Goal: Task Accomplishment & Management: Complete application form

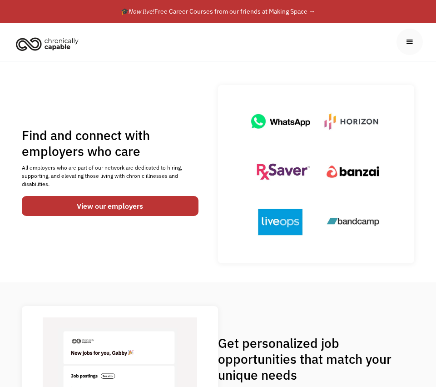
click at [409, 47] on div "menu" at bounding box center [410, 42] width 26 height 26
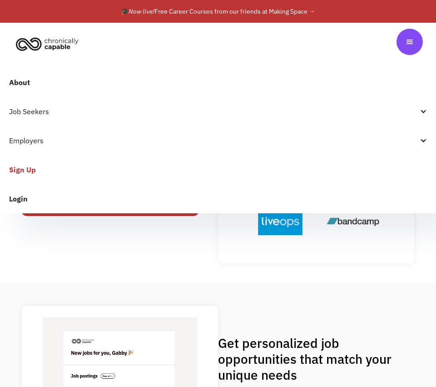
click at [34, 110] on div "Job Seekers" at bounding box center [213, 111] width 409 height 11
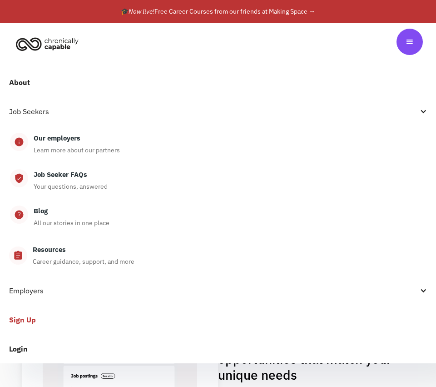
click at [21, 317] on link "Sign Up" at bounding box center [218, 319] width 436 height 29
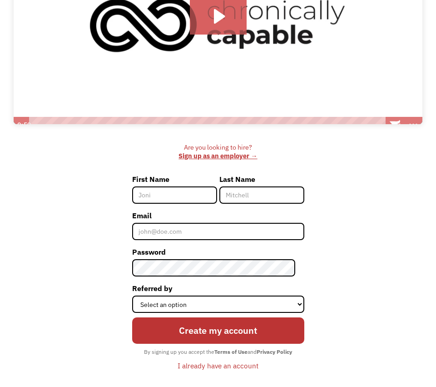
scroll to position [188, 0]
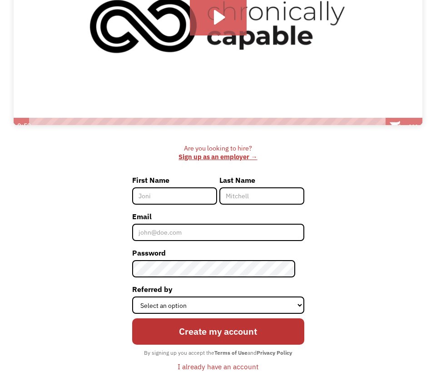
click at [144, 87] on img at bounding box center [218, 25] width 409 height 216
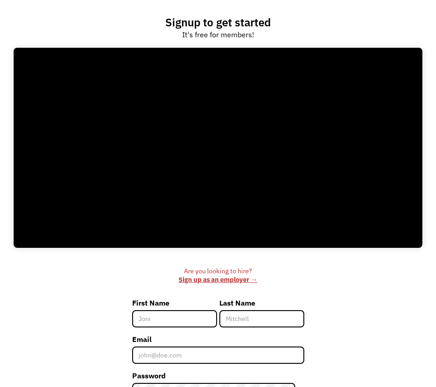
scroll to position [63, 0]
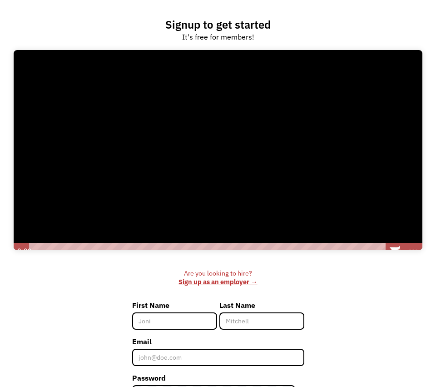
click at [273, 133] on div at bounding box center [218, 150] width 409 height 216
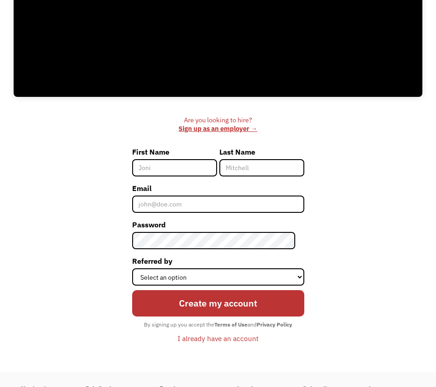
scroll to position [223, 0]
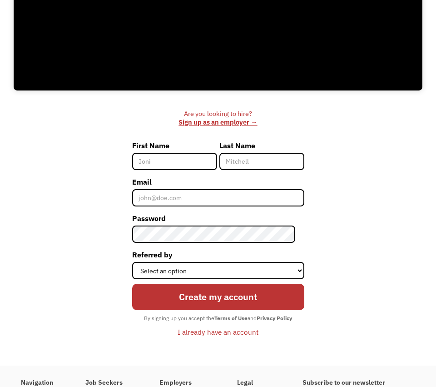
click at [165, 167] on input "First Name" at bounding box center [174, 161] width 85 height 17
type input "[PERSON_NAME]"
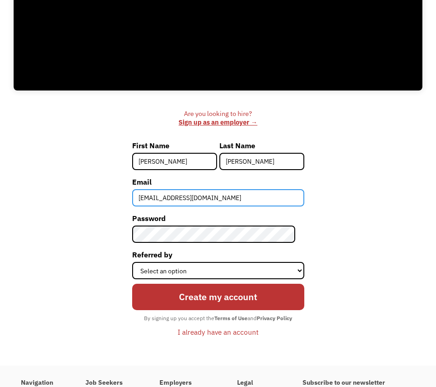
type input "[EMAIL_ADDRESS][DOMAIN_NAME]"
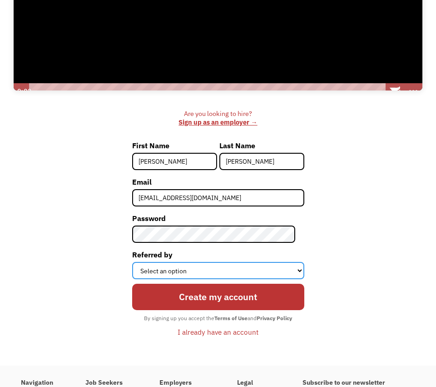
click at [170, 270] on select "Select an option Instagram Facebook Twitter Search Engine News Article Word of …" at bounding box center [218, 270] width 172 height 17
select select "Search Engine"
click at [136, 262] on select "Select an option Instagram Facebook Twitter Search Engine News Article Word of …" at bounding box center [218, 270] width 172 height 17
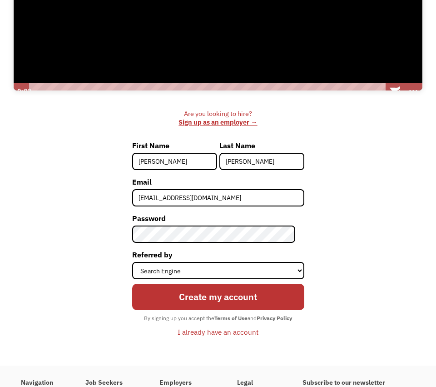
click at [82, 228] on div "Are you looking to hire? ‍ Sign up as an employer → First Name Jonathan Last Na…" at bounding box center [218, 228] width 409 height 237
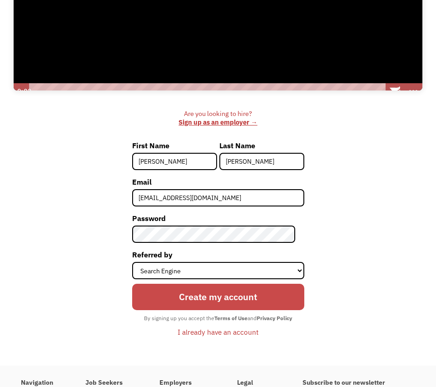
click at [194, 300] on input "Create my account" at bounding box center [218, 297] width 172 height 26
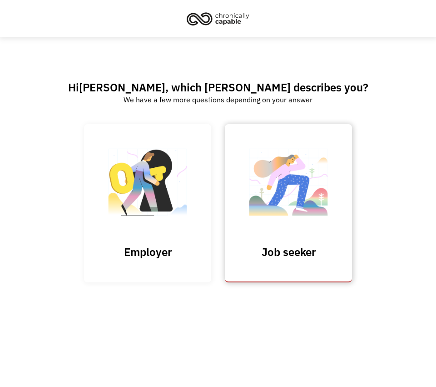
click at [295, 214] on img at bounding box center [288, 186] width 91 height 89
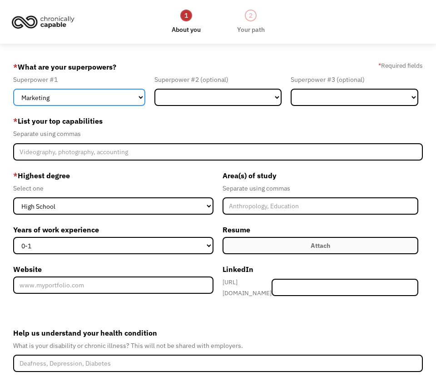
click at [125, 96] on select "Marketing Human Resources Finance Technology Operations Sales Industrial & Manu…" at bounding box center [79, 97] width 132 height 17
select select "Administration"
click at [13, 89] on select "Marketing Human Resources Finance Technology Operations Sales Industrial & Manu…" at bounding box center [79, 97] width 132 height 17
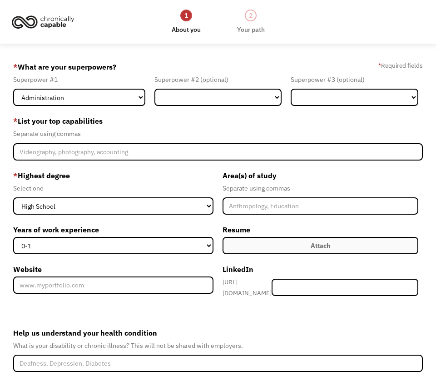
click at [167, 185] on div "Select one" at bounding box center [113, 188] width 200 height 11
click at [236, 90] on select "Marketing Human Resources Finance Technology Operations Sales Industrial & Manu…" at bounding box center [219, 97] width 128 height 17
click at [155, 89] on select "Marketing Human Resources Finance Technology Operations Sales Industrial & Manu…" at bounding box center [219, 97] width 128 height 17
click at [318, 124] on label "* List your top capabilities" at bounding box center [218, 121] width 410 height 15
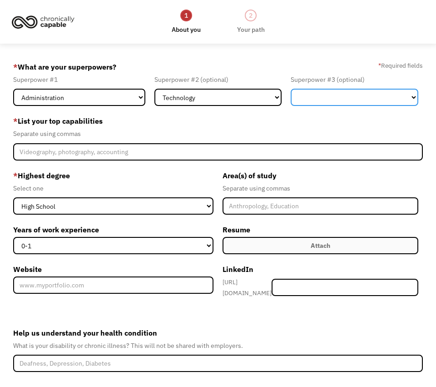
click at [326, 95] on select "Marketing Human Resources Finance Technology Operations Sales Industrial & Manu…" at bounding box center [355, 97] width 128 height 17
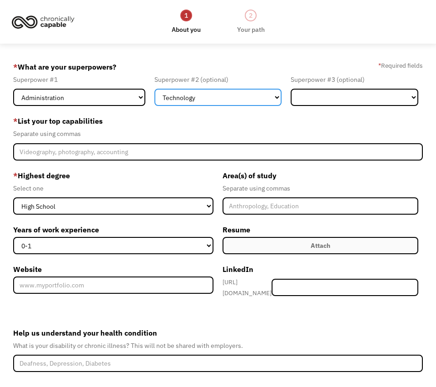
click at [237, 97] on select "Marketing Human Resources Finance Technology Operations Sales Industrial & Manu…" at bounding box center [219, 97] width 128 height 17
select select "Operations"
click at [155, 89] on select "Marketing Human Resources Finance Technology Operations Sales Industrial & Manu…" at bounding box center [219, 97] width 128 height 17
click at [302, 130] on div "Separate using commas" at bounding box center [218, 133] width 410 height 11
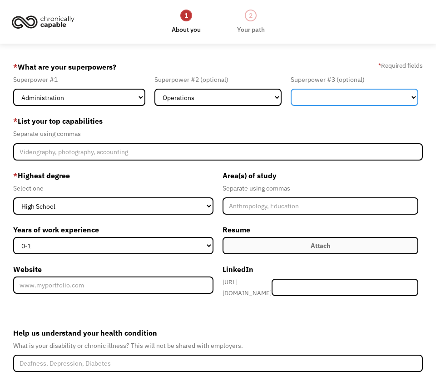
click at [320, 98] on select "Marketing Human Resources Finance Technology Operations Sales Industrial & Manu…" at bounding box center [355, 97] width 128 height 17
select select "Customer Service"
click at [291, 89] on select "Marketing Human Resources Finance Technology Operations Sales Industrial & Manu…" at bounding box center [355, 97] width 128 height 17
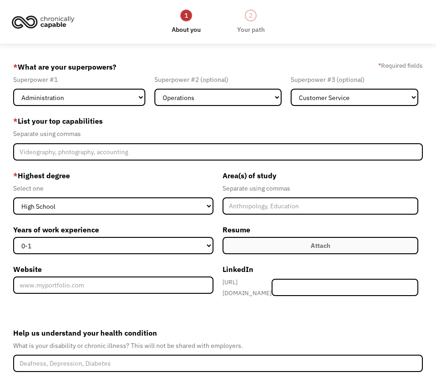
click at [261, 125] on label "* List your top capabilities" at bounding box center [218, 121] width 410 height 15
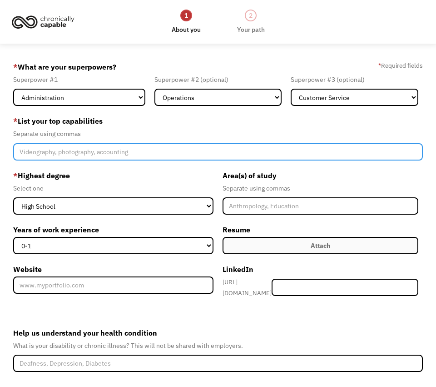
click at [124, 150] on input "Member-Create-Step1" at bounding box center [218, 151] width 410 height 17
click at [152, 150] on input "Member-Create-Step1" at bounding box center [218, 151] width 410 height 17
type input "O"
type input "Live broadcasting, community management, office administration, content creatio…"
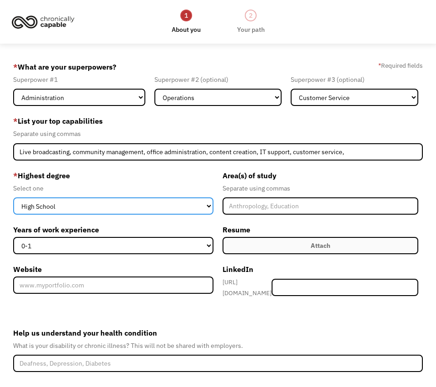
click at [97, 210] on select "High School Associates Bachelors Master's PhD" at bounding box center [113, 205] width 200 height 17
select select "bachelors"
click at [13, 197] on select "High School Associates Bachelors Master's PhD" at bounding box center [113, 205] width 200 height 17
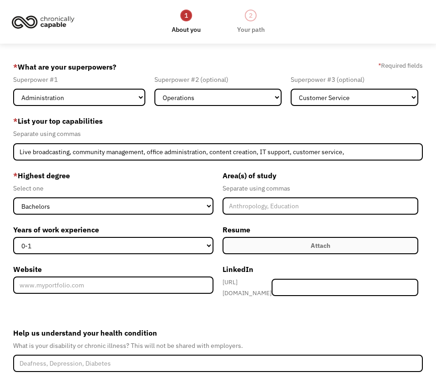
click at [169, 180] on label "* Highest degree" at bounding box center [113, 175] width 200 height 15
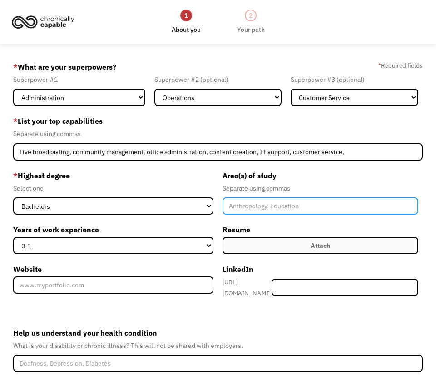
click at [260, 205] on input "Member-Create-Step1" at bounding box center [321, 205] width 196 height 17
type input "Industrial Psychology"
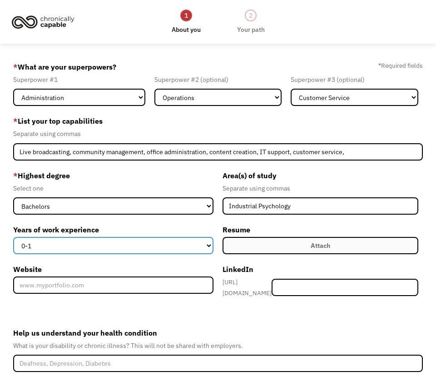
click at [198, 240] on select "0-1 2-4 5-10 11-15 15+" at bounding box center [113, 245] width 200 height 17
select select "5-10"
click at [13, 237] on select "0-1 2-4 5-10 11-15 15+" at bounding box center [113, 245] width 200 height 17
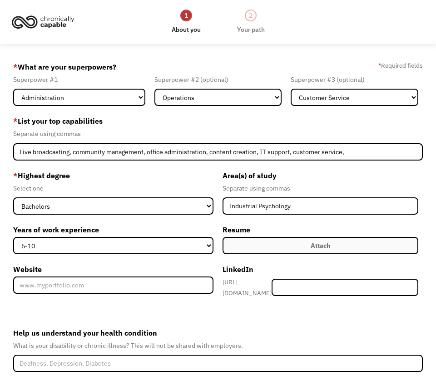
click at [206, 317] on form "68ebe3383c442f5cd7711d5f jonjwilensky@gmail.com Jonathan Jeffrey-Wilensky Searc…" at bounding box center [218, 250] width 410 height 381
click at [294, 247] on label "Attach" at bounding box center [321, 245] width 196 height 17
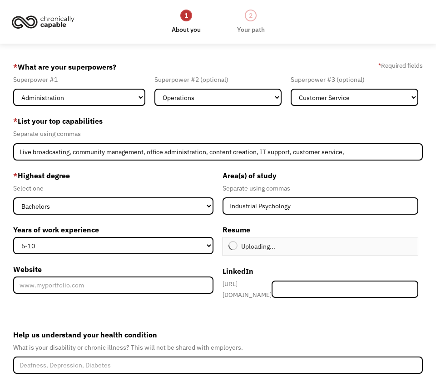
click at [264, 330] on label "Help us understand your health condition" at bounding box center [218, 334] width 410 height 15
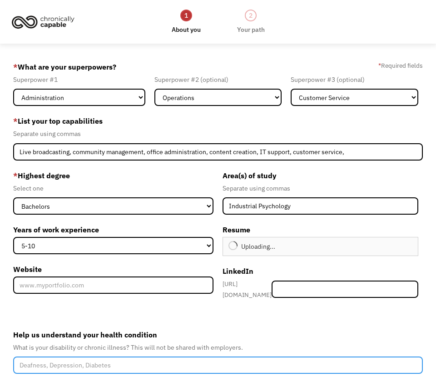
click at [264, 356] on input "Help us understand your health condition" at bounding box center [218, 364] width 410 height 17
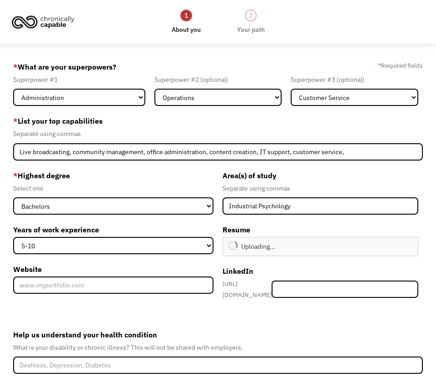
type input "Continue"
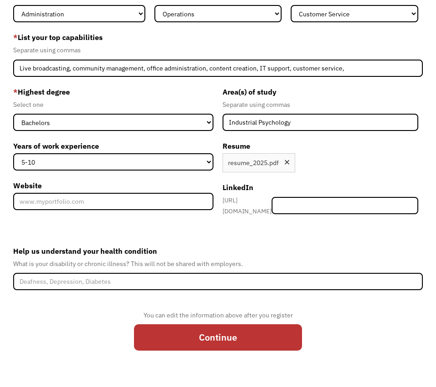
scroll to position [85, 0]
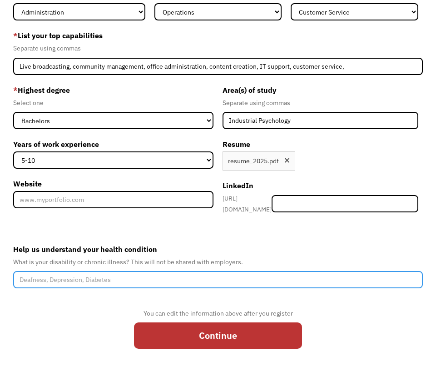
click at [129, 271] on input "Help us understand your health condition" at bounding box center [218, 279] width 410 height 17
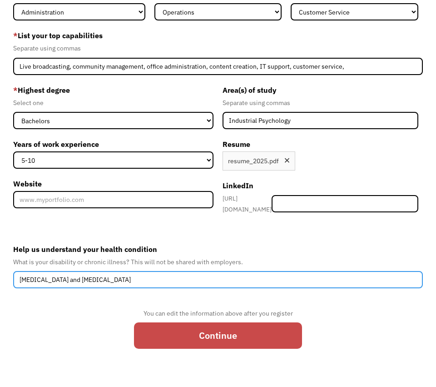
type input "Autism and ADHD"
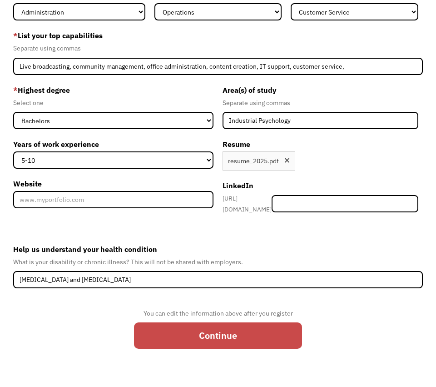
click at [230, 323] on input "Continue" at bounding box center [218, 335] width 168 height 26
type input "Please wait..."
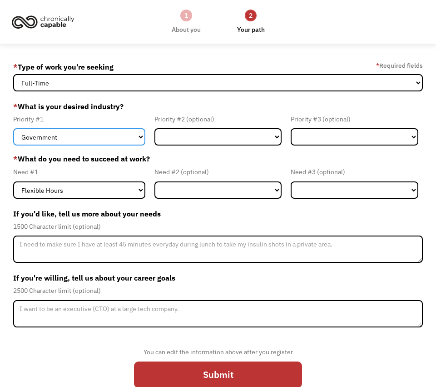
click at [115, 143] on select "Government Finance & Insurance Health & Social Care Tech & Engineering Creative…" at bounding box center [79, 136] width 132 height 17
select select "Tech & Engineering"
click at [13, 128] on select "Government Finance & Insurance Health & Social Care Tech & Engineering Creative…" at bounding box center [79, 136] width 132 height 17
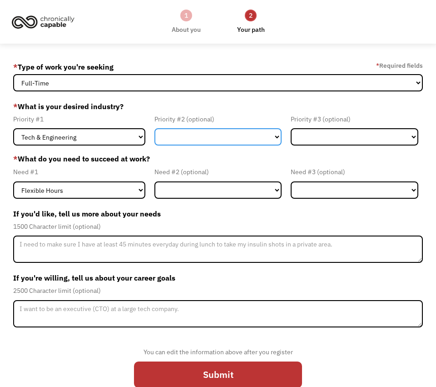
click at [193, 142] on select "Government Finance & Insurance Health & Social Care Tech & Engineering Creative…" at bounding box center [219, 136] width 128 height 17
select select "Education"
click at [155, 128] on select "Government Finance & Insurance Health & Social Care Tech & Engineering Creative…" at bounding box center [219, 136] width 128 height 17
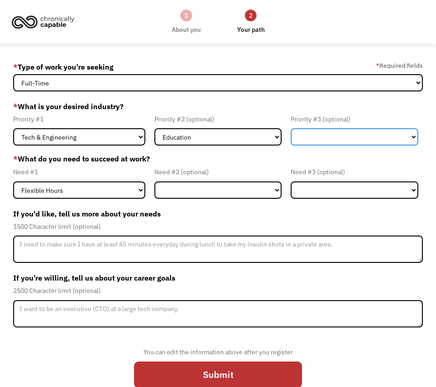
click at [322, 131] on select "Government Finance & Insurance Health & Social Care Tech & Engineering Creative…" at bounding box center [355, 136] width 128 height 17
select select "Administrative"
click at [291, 128] on select "Government Finance & Insurance Health & Social Care Tech & Engineering Creative…" at bounding box center [355, 136] width 128 height 17
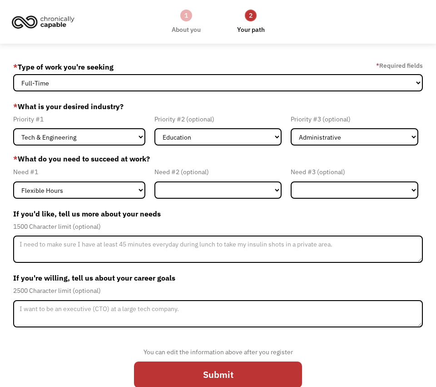
click at [183, 215] on label "If you'd like, tell us more about your needs" at bounding box center [218, 213] width 410 height 15
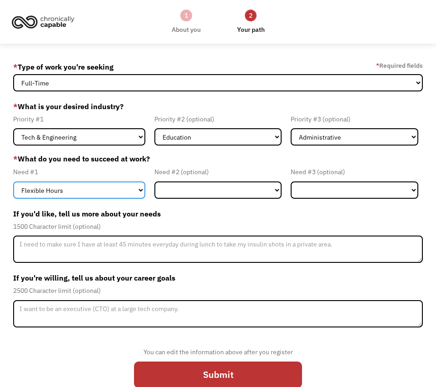
click at [106, 192] on select "Flexible Hours Remote Work Service Animal On-site Accommodations Visual Support…" at bounding box center [79, 189] width 132 height 17
click at [91, 190] on select "Flexible Hours Remote Work Service Animal On-site Accommodations Visual Support…" at bounding box center [79, 189] width 132 height 17
select select "Remote Work"
click at [13, 181] on select "Flexible Hours Remote Work Service Animal On-site Accommodations Visual Support…" at bounding box center [79, 189] width 132 height 17
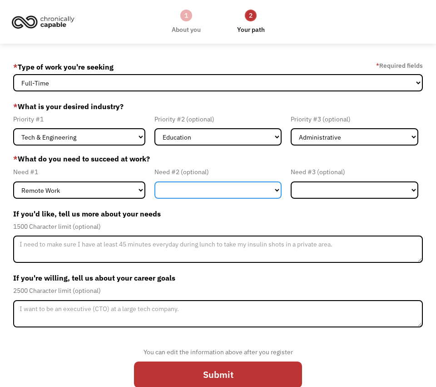
click at [196, 188] on select "Flexible Hours Remote Work Service Animal On-site Accommodations Visual Support…" at bounding box center [219, 189] width 128 height 17
select select "Flexible Hours"
click at [155, 181] on select "Flexible Hours Remote Work Service Animal On-site Accommodations Visual Support…" at bounding box center [219, 189] width 128 height 17
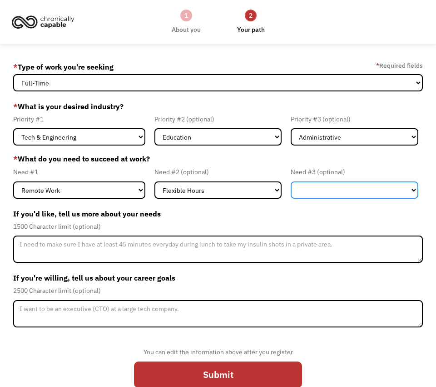
click at [330, 186] on select "Flexible Hours Remote Work Service Animal On-site Accommodations Visual Support…" at bounding box center [355, 189] width 128 height 17
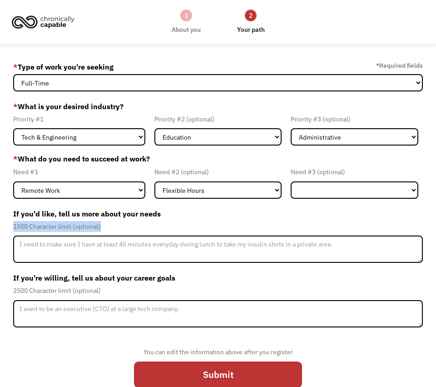
click at [241, 223] on div "1500 Character limit (optional)" at bounding box center [218, 226] width 410 height 11
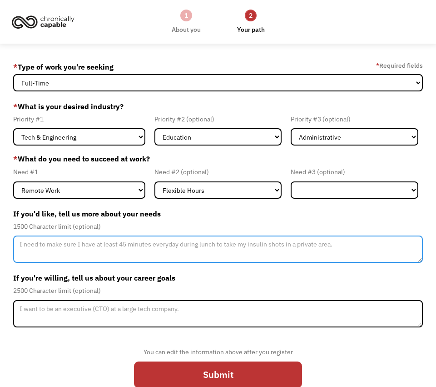
click at [217, 252] on textarea "Member-Update-Form-Step2" at bounding box center [218, 248] width 410 height 27
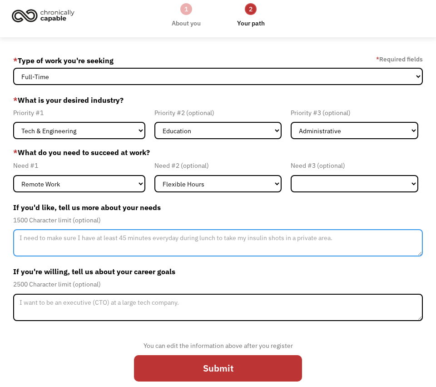
scroll to position [10, 0]
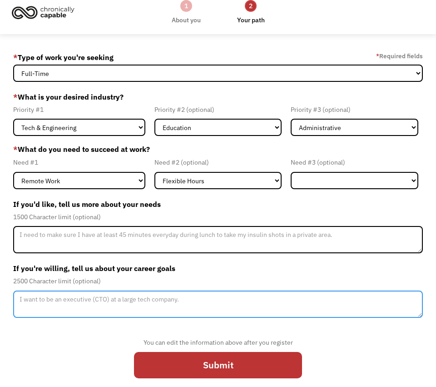
click at [173, 310] on textarea "Member-Update-Form-Step2" at bounding box center [218, 303] width 410 height 27
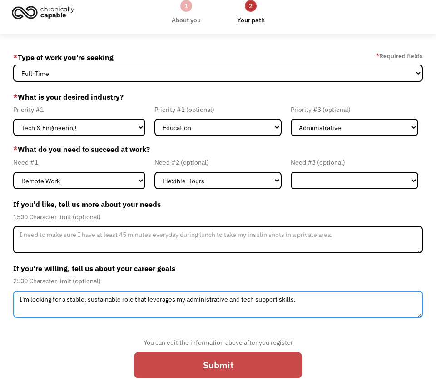
type textarea "I'm looking for a stable, sustainable role that leverages my administrative and…"
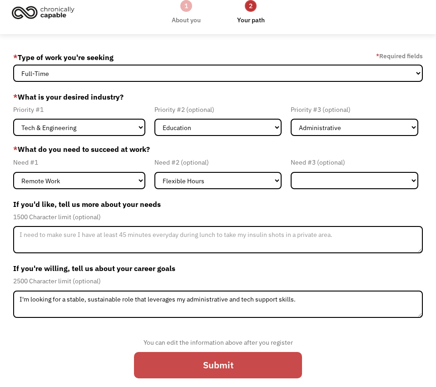
click at [251, 360] on input "Submit" at bounding box center [218, 365] width 168 height 26
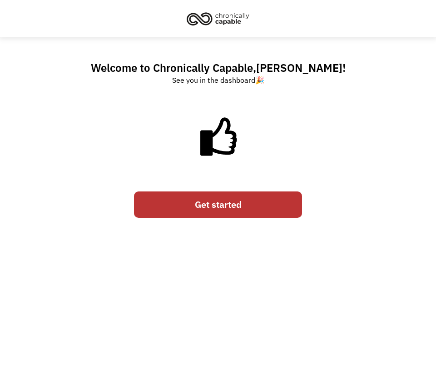
click at [253, 200] on link "Get started" at bounding box center [218, 204] width 168 height 26
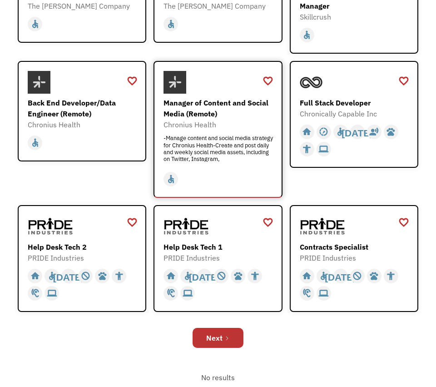
scroll to position [309, 0]
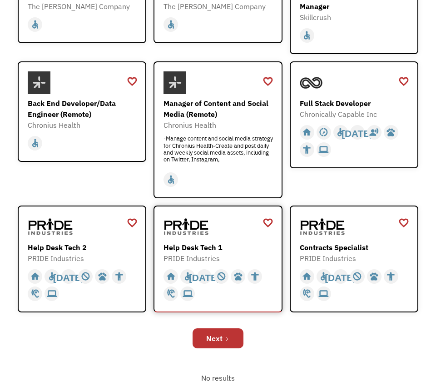
click at [194, 240] on div "Help Desk Tech 1 PRIDE Industries https://jobs.localjobnetwork.com/j/64773016" at bounding box center [219, 239] width 111 height 49
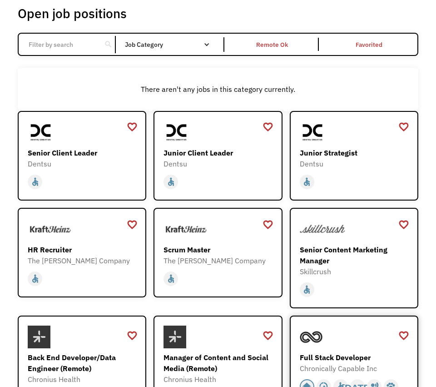
scroll to position [0, 0]
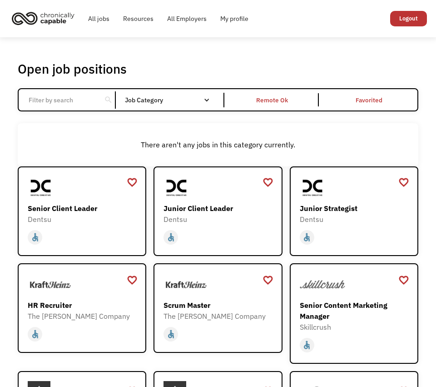
click at [245, 57] on div "Open job positions You have X liked items Search search Filter by category Admi…" at bounding box center [218, 377] width 419 height 640
click at [71, 215] on div "Dentsu" at bounding box center [83, 219] width 111 height 11
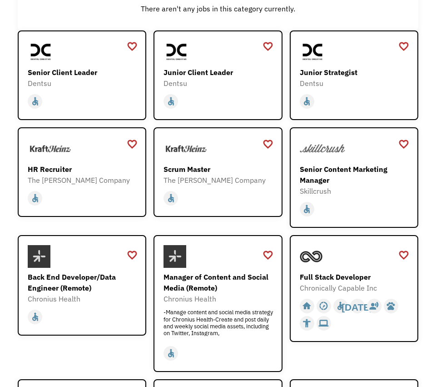
scroll to position [137, 0]
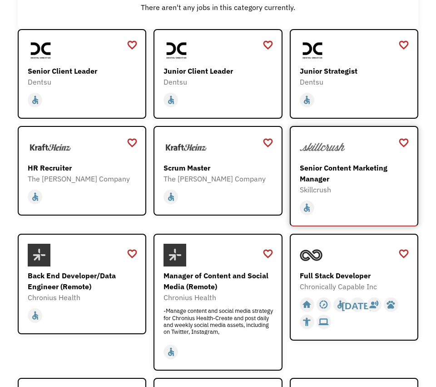
click at [349, 166] on div "Senior Content Marketing Manager" at bounding box center [355, 173] width 111 height 22
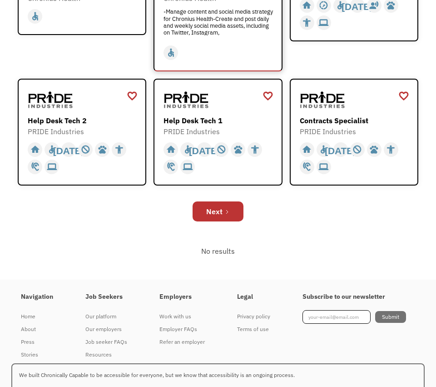
scroll to position [435, 0]
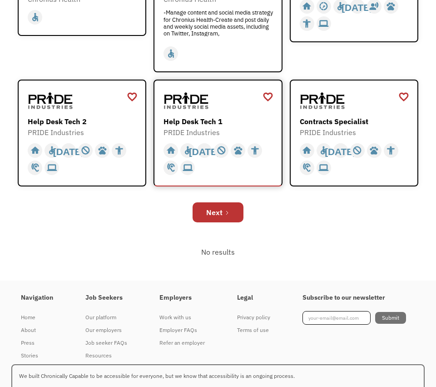
click at [220, 127] on div "PRIDE Industries" at bounding box center [219, 132] width 111 height 11
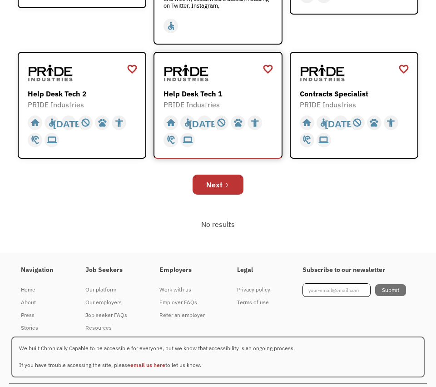
scroll to position [464, 0]
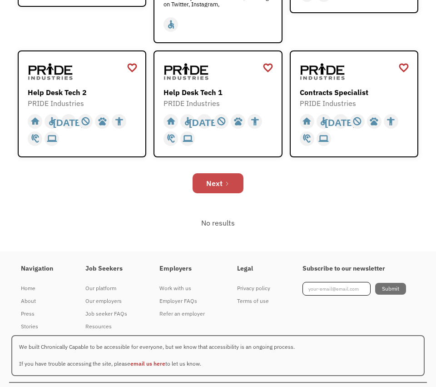
click at [223, 189] on link "Next" at bounding box center [218, 183] width 51 height 20
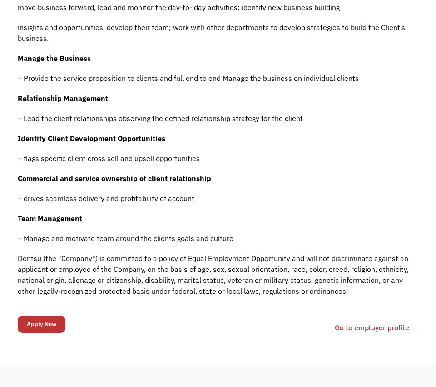
scroll to position [362, 0]
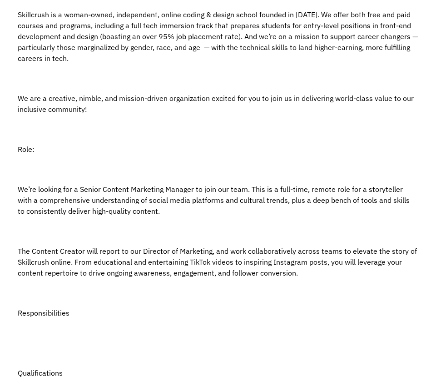
scroll to position [272, 0]
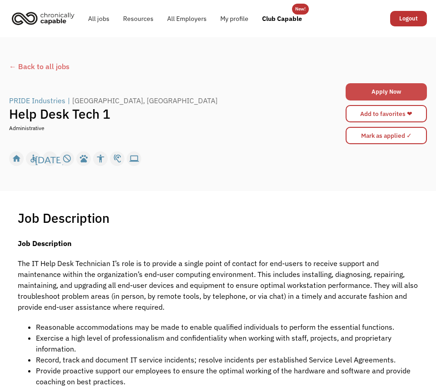
click at [374, 90] on link "Apply Now" at bounding box center [386, 91] width 81 height 17
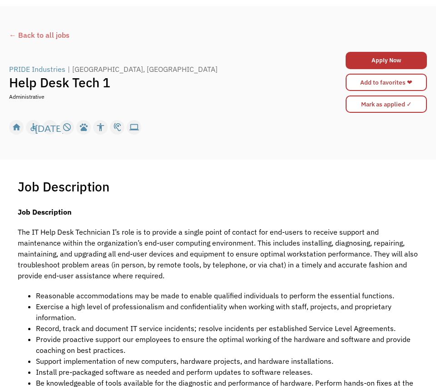
scroll to position [31, 0]
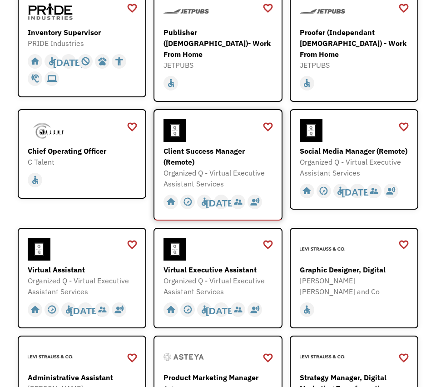
scroll to position [177, 0]
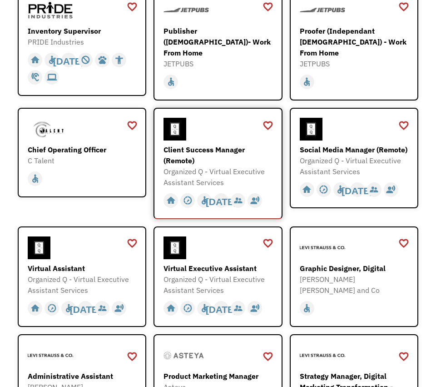
click at [224, 118] on div at bounding box center [219, 129] width 111 height 23
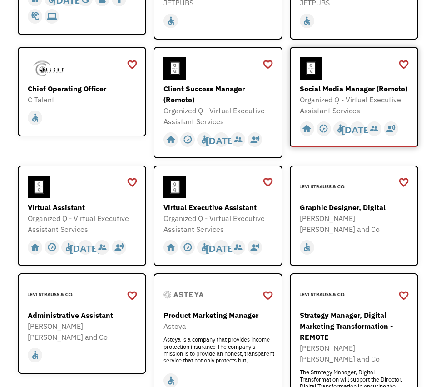
scroll to position [238, 0]
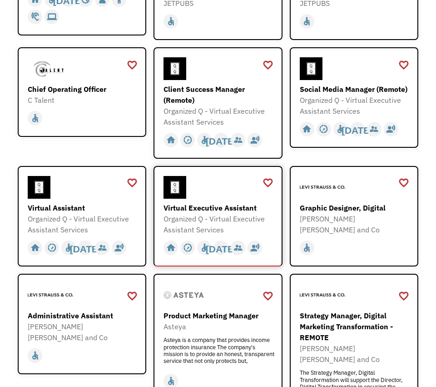
click at [188, 195] on div "Virtual Executive Assistant Organized Q - Virtual Executive Assistant Services …" at bounding box center [219, 206] width 111 height 60
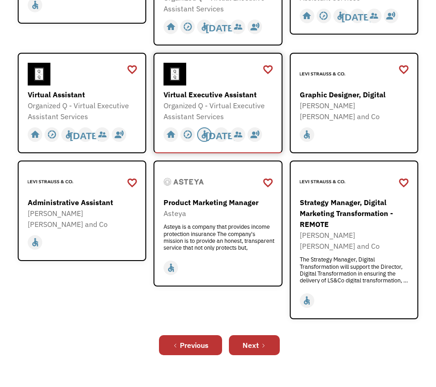
scroll to position [350, 0]
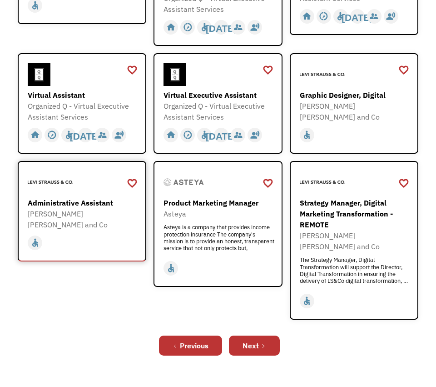
click at [89, 197] on div "Administrative Assistant" at bounding box center [83, 202] width 111 height 11
click at [255, 340] on div "Next" at bounding box center [251, 345] width 16 height 11
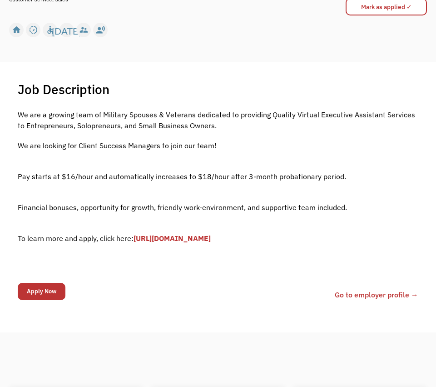
scroll to position [135, 0]
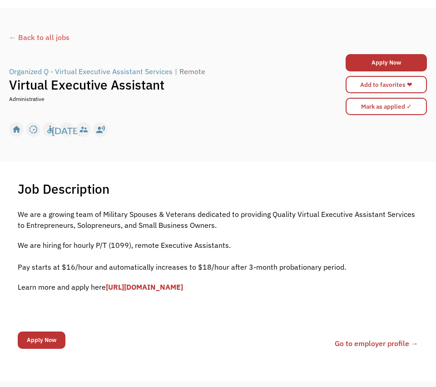
scroll to position [30, 0]
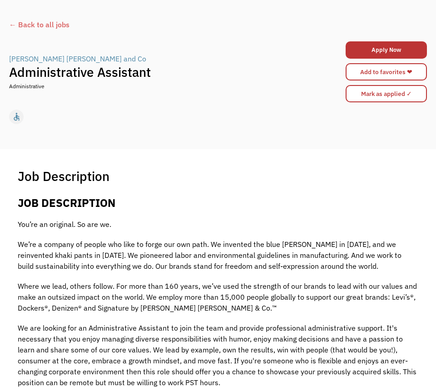
scroll to position [42, 0]
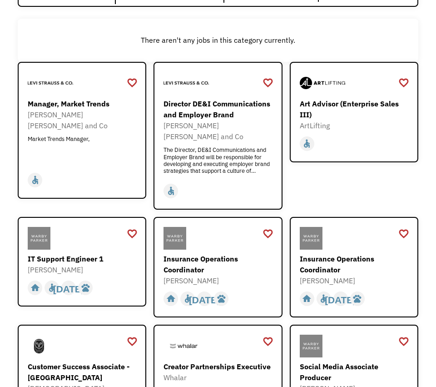
scroll to position [105, 0]
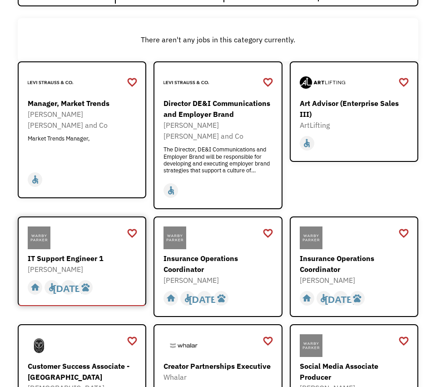
click at [64, 253] on div "IT Support Engineer 1" at bounding box center [83, 258] width 111 height 11
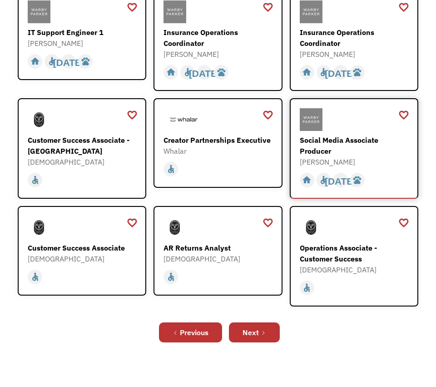
scroll to position [331, 0]
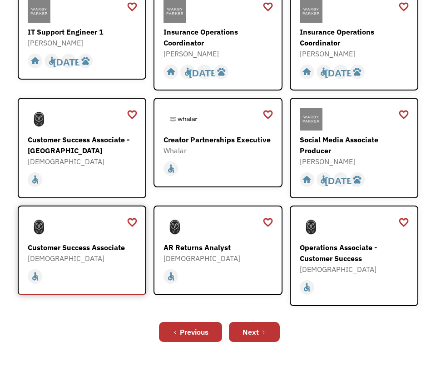
click at [71, 242] on div "Customer Success Associate" at bounding box center [83, 247] width 111 height 11
click at [265, 329] on icon "Next Page" at bounding box center [263, 331] width 5 height 5
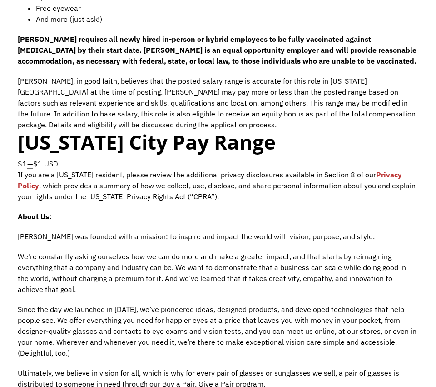
scroll to position [1006, 0]
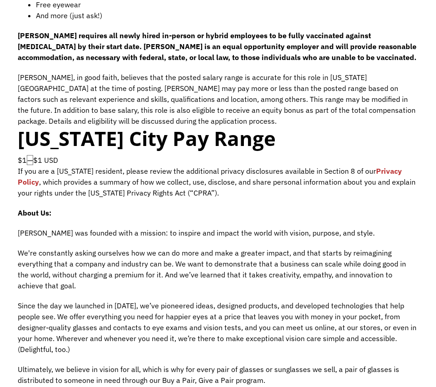
click at [30, 155] on span "—" at bounding box center [30, 160] width 6 height 10
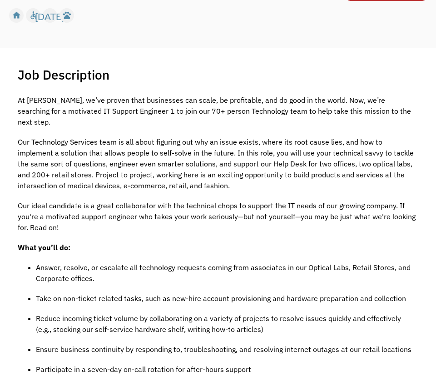
scroll to position [0, 0]
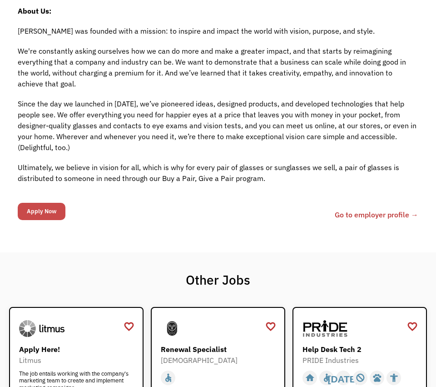
click at [41, 203] on input "Apply Now" at bounding box center [42, 211] width 48 height 17
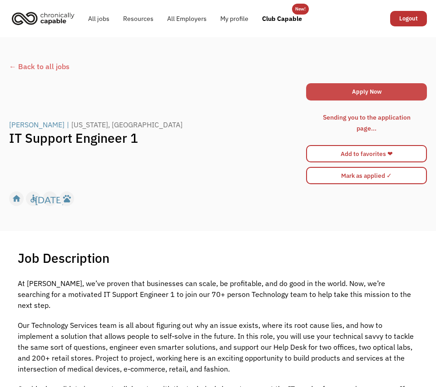
click at [348, 85] on link "Apply Now" at bounding box center [366, 91] width 121 height 17
drag, startPoint x: 175, startPoint y: 133, endPoint x: 126, endPoint y: 138, distance: 49.3
click at [167, 141] on h1 "IT Support Engineer 1" at bounding box center [157, 138] width 297 height 16
click at [215, 132] on h1 "IT Support Engineer 1" at bounding box center [157, 138] width 297 height 16
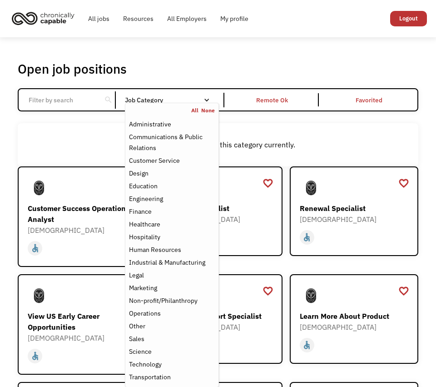
click at [198, 100] on div "Job Category" at bounding box center [172, 100] width 94 height 6
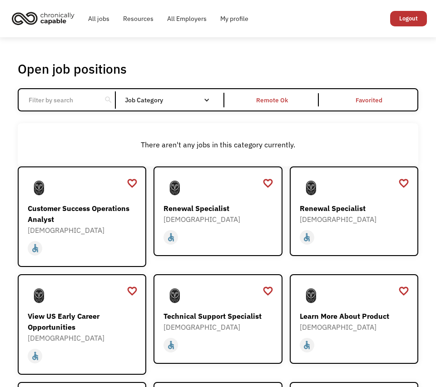
click at [198, 100] on div "Job Category" at bounding box center [172, 100] width 94 height 6
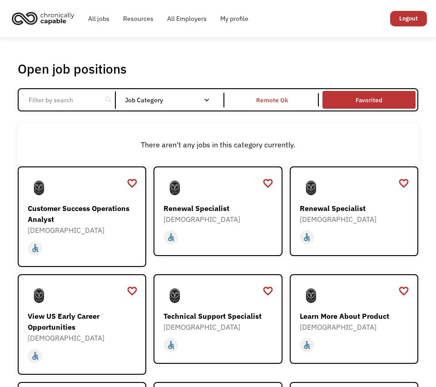
click at [362, 96] on link "Favorited" at bounding box center [369, 99] width 96 height 21
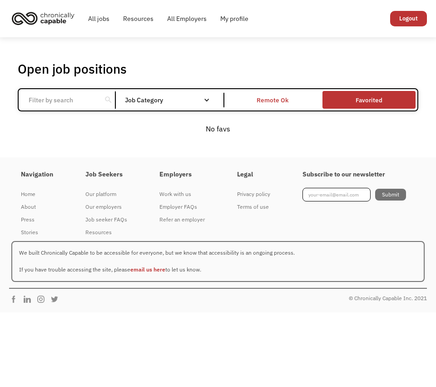
click at [254, 101] on div "Remote Ok" at bounding box center [272, 99] width 93 height 13
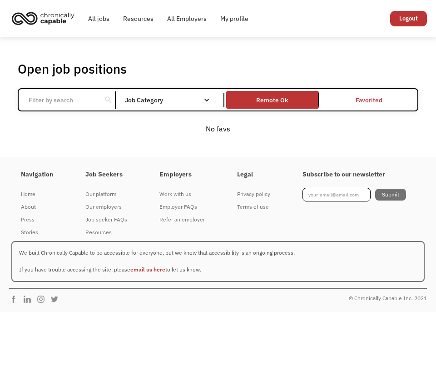
click at [372, 101] on link "Favorited" at bounding box center [369, 99] width 96 height 21
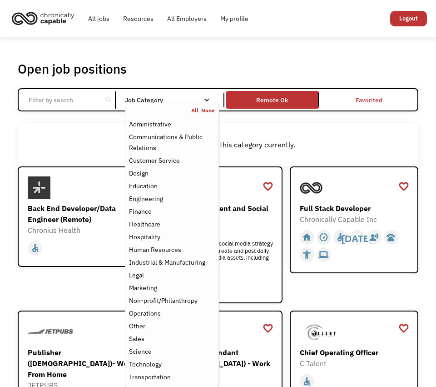
click at [159, 102] on div "Job Category" at bounding box center [172, 100] width 94 height 6
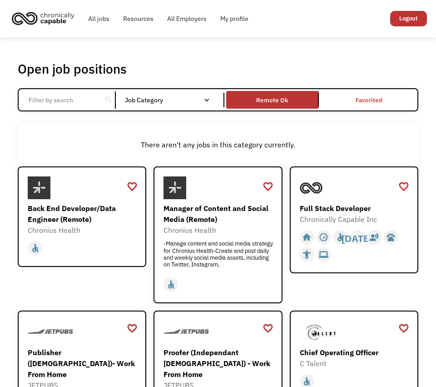
click at [152, 100] on div "Job Category" at bounding box center [172, 100] width 94 height 6
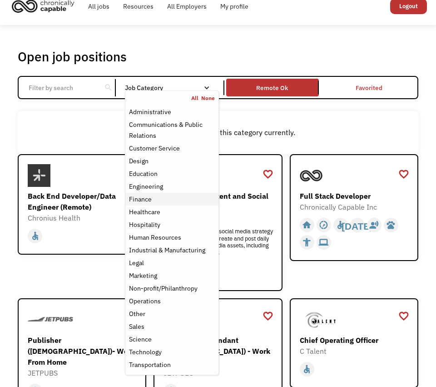
scroll to position [14, 0]
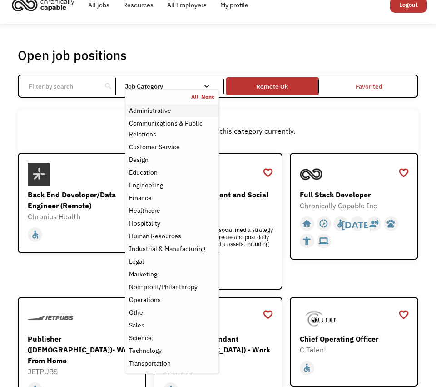
click at [148, 108] on div "Administrative" at bounding box center [150, 110] width 42 height 11
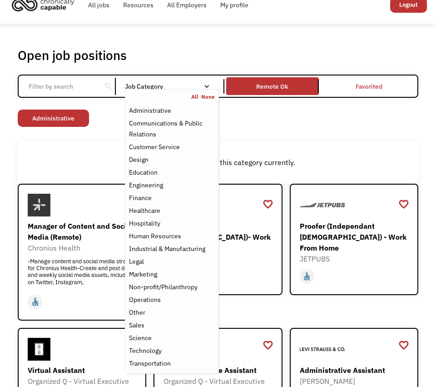
click at [102, 123] on div "Non-profit/Philanthropy Other Transportation Technology Science Sales Operation…" at bounding box center [218, 120] width 401 height 20
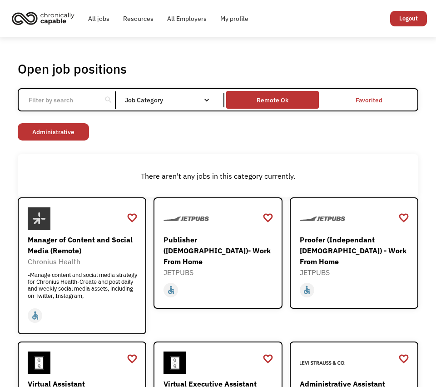
click at [277, 93] on div "Remote Ok" at bounding box center [272, 99] width 93 height 13
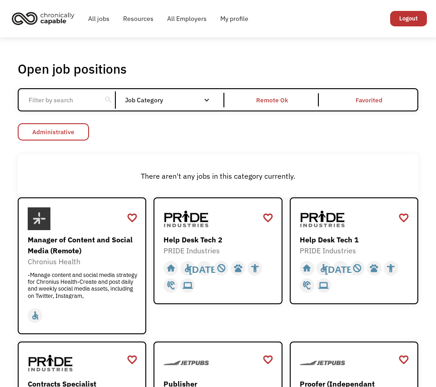
click at [71, 130] on link "Administrative" at bounding box center [53, 131] width 71 height 17
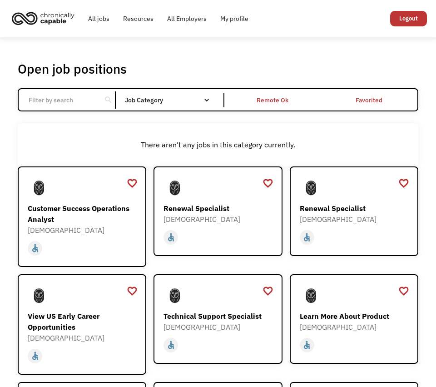
click at [256, 102] on div "Remote Ok" at bounding box center [272, 99] width 93 height 13
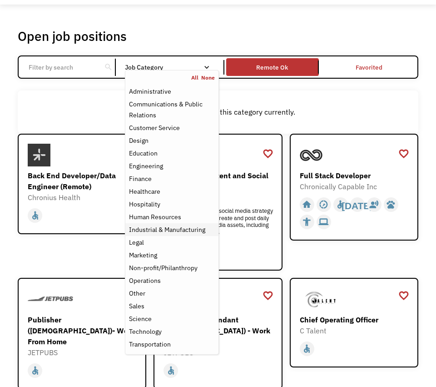
scroll to position [37, 0]
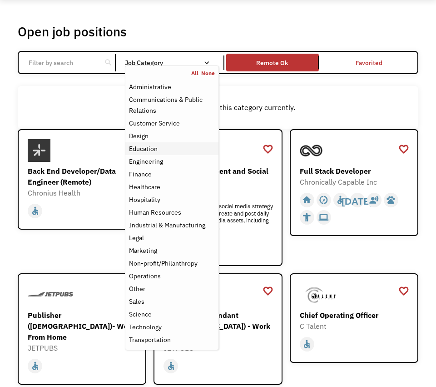
click at [147, 146] on div "Education" at bounding box center [143, 148] width 29 height 11
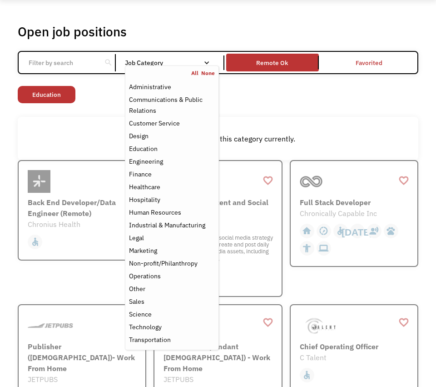
scroll to position [0, 0]
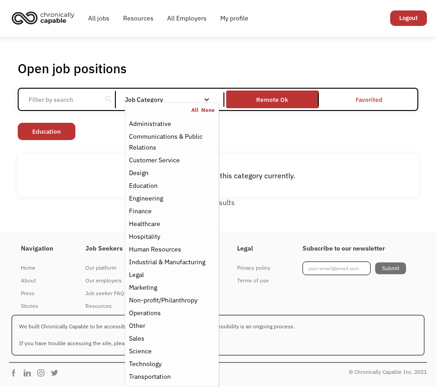
click at [58, 219] on div "Open job positions You have X liked items Search search Filter by category Admi…" at bounding box center [218, 134] width 436 height 195
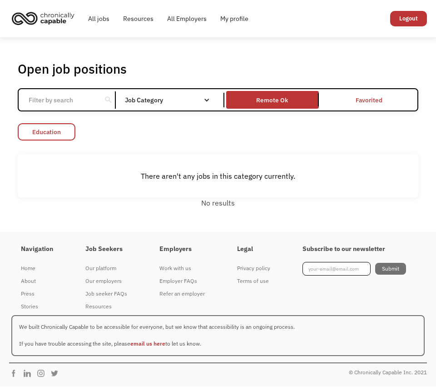
click at [43, 129] on link "Education" at bounding box center [47, 131] width 58 height 17
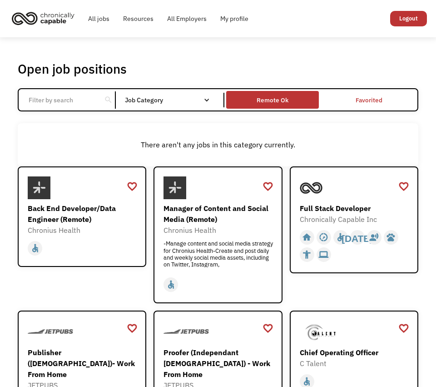
click at [287, 102] on div "Remote Ok" at bounding box center [273, 100] width 32 height 11
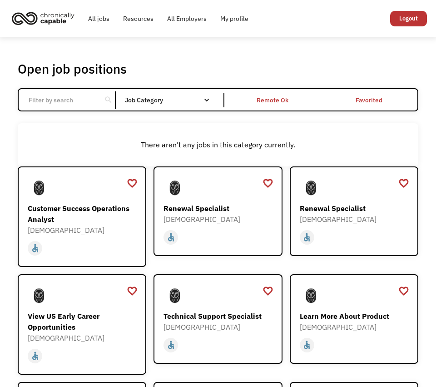
click at [287, 102] on div "Remote Ok" at bounding box center [273, 100] width 32 height 11
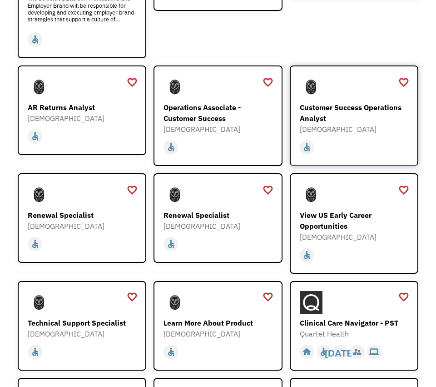
scroll to position [912, 0]
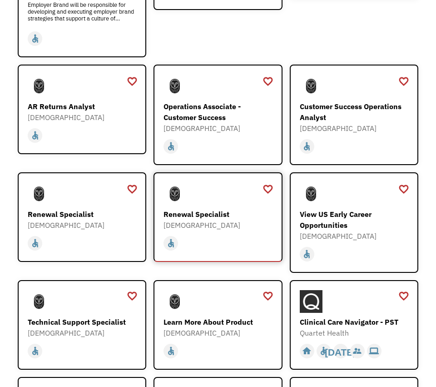
click at [195, 209] on div "Renewal Specialist" at bounding box center [219, 214] width 111 height 11
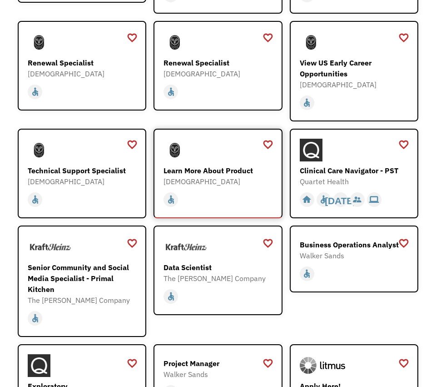
scroll to position [1063, 0]
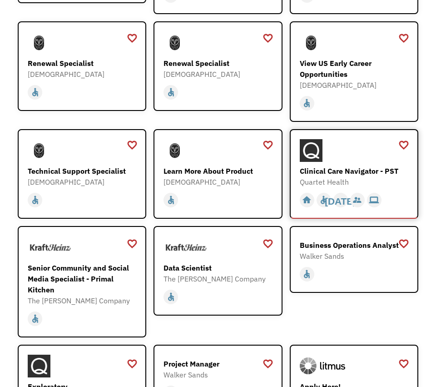
click at [332, 139] on div at bounding box center [355, 150] width 111 height 23
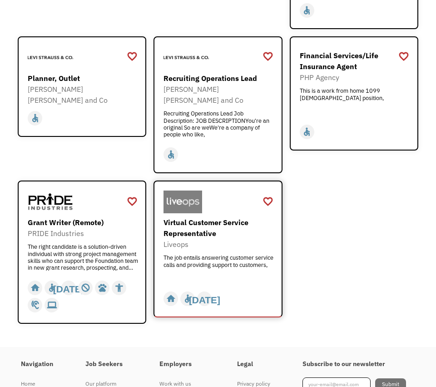
scroll to position [1511, 0]
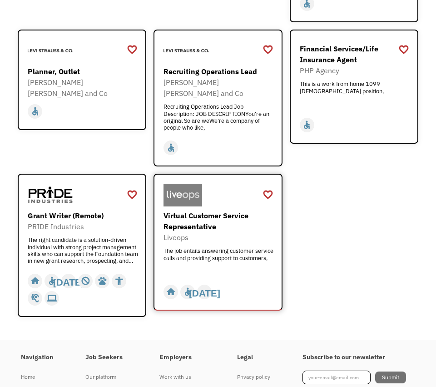
click at [225, 232] on div "Liveops" at bounding box center [219, 237] width 111 height 11
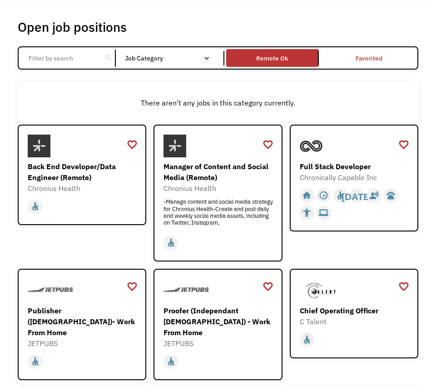
scroll to position [0, 0]
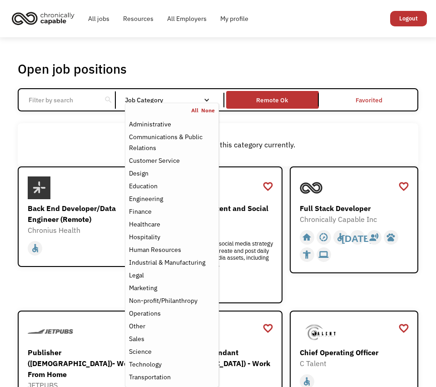
click at [193, 101] on div "Job Category" at bounding box center [172, 100] width 94 height 6
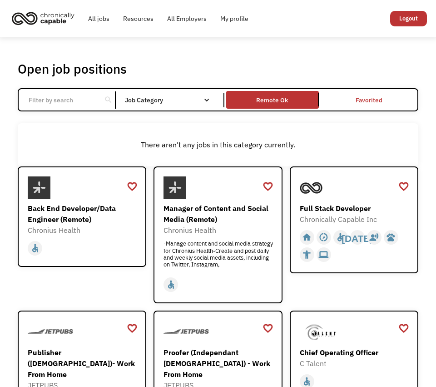
click at [200, 98] on div "Job Category" at bounding box center [172, 100] width 94 height 6
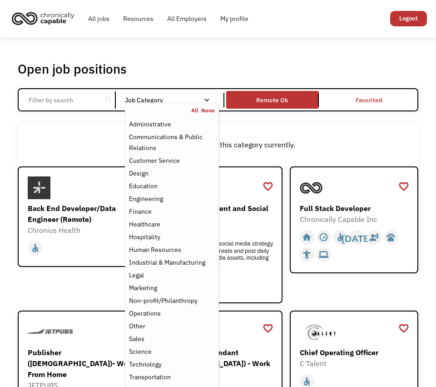
click at [193, 107] on link "All" at bounding box center [196, 110] width 10 height 7
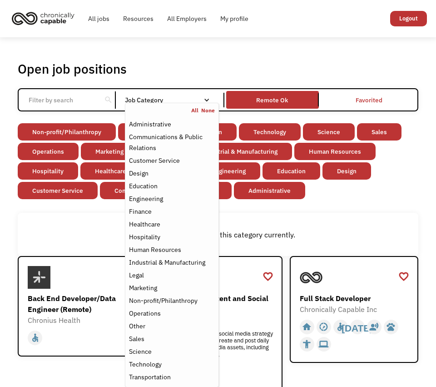
click at [350, 195] on div "Non-profit/Philanthropy Other Transportation Technology Science Sales Operation…" at bounding box center [218, 162] width 401 height 78
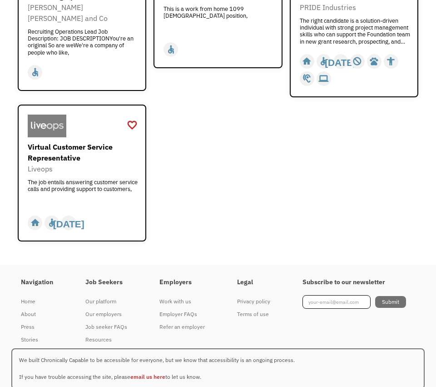
scroll to position [1110, 0]
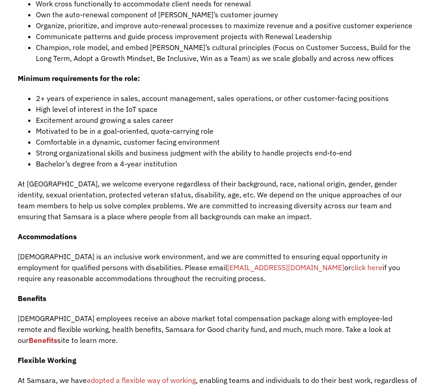
scroll to position [946, 0]
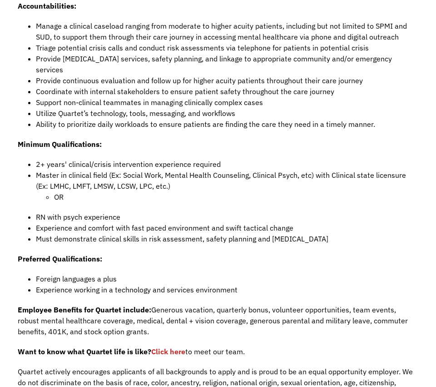
scroll to position [526, 0]
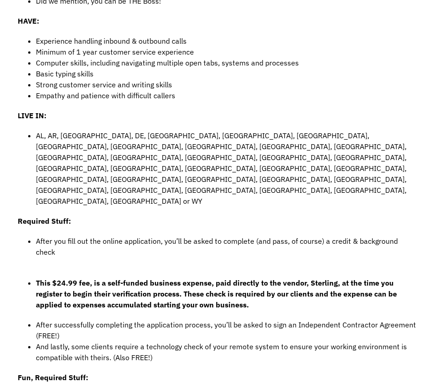
scroll to position [441, 0]
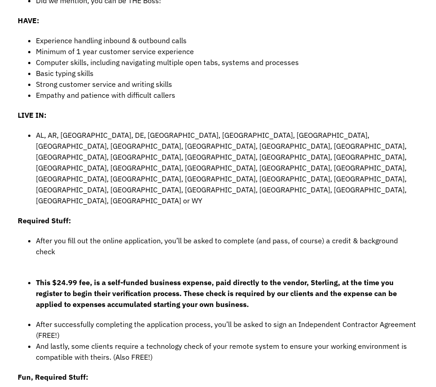
click at [209, 278] on strong "This $24.99 fee, is a self-funded business expense, paid directly to the vendor…" at bounding box center [216, 293] width 361 height 31
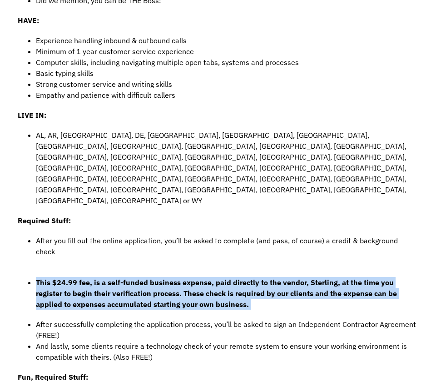
click at [199, 245] on div "As an Independent Contractor, Call Center Agent you'll provide virtual customer…" at bounding box center [218, 228] width 401 height 863
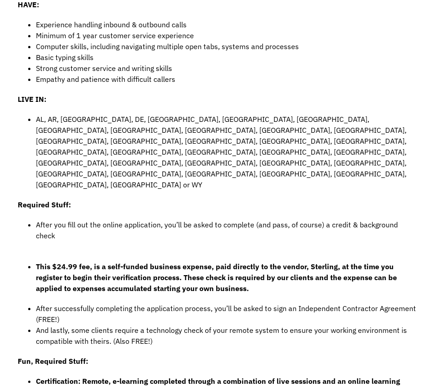
scroll to position [465, 0]
